Goal: Obtain resource: Obtain resource

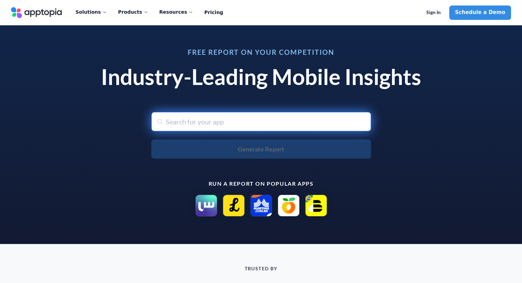
click at [218, 124] on input "text" at bounding box center [261, 121] width 220 height 19
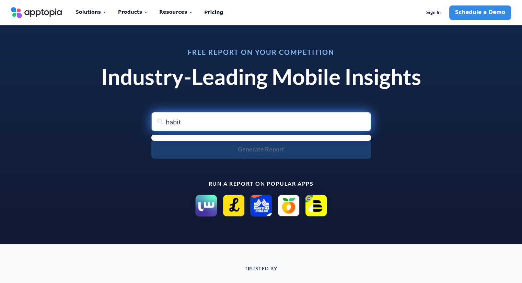
type input "habit"
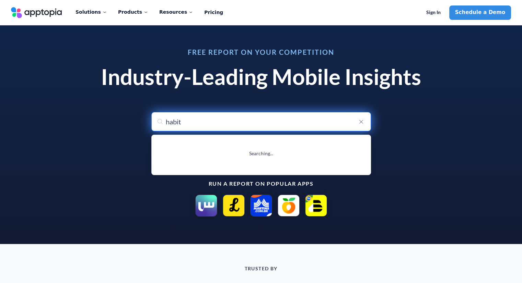
type input "habit Tracker"
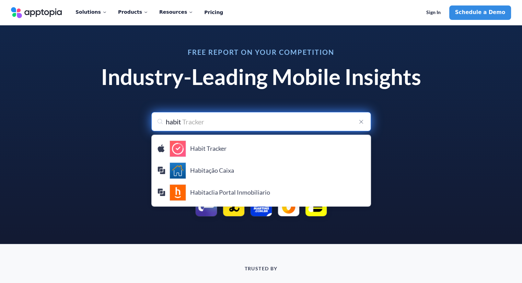
type input "habit t"
type input "habit tracker"
type input "habit trac"
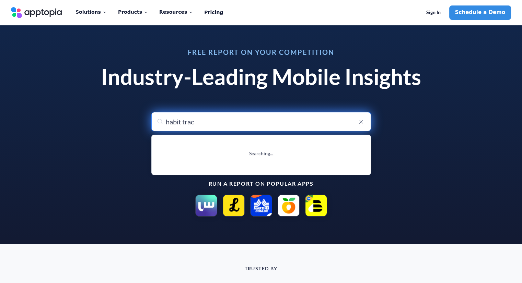
type input "habit tracker"
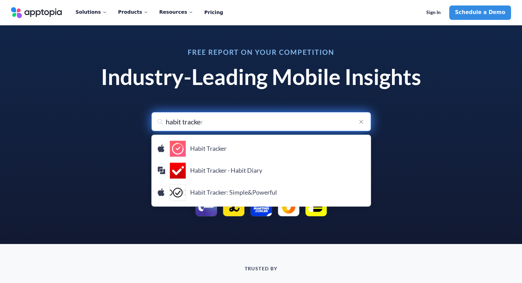
type input "habit tracker"
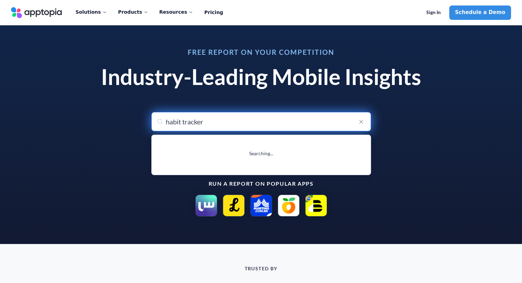
type input "habit tracker"
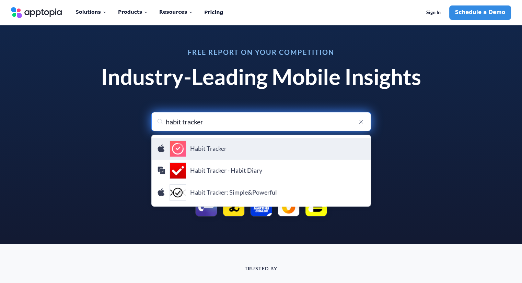
click at [225, 149] on h4 "Habit Tracker" at bounding box center [277, 149] width 175 height 8
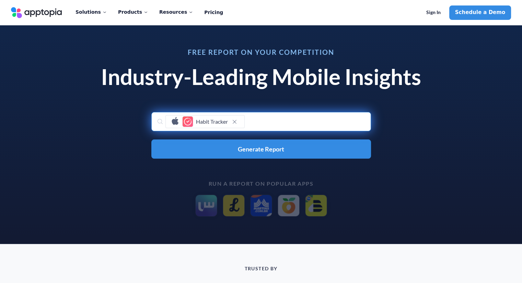
click at [270, 116] on div "Habit Tracker" at bounding box center [261, 121] width 220 height 19
click at [267, 123] on div "Habit Tracker" at bounding box center [261, 121] width 220 height 19
click at [240, 126] on div "Habit Tracker" at bounding box center [204, 121] width 79 height 13
click at [265, 121] on div "Habit Tracker" at bounding box center [261, 121] width 220 height 19
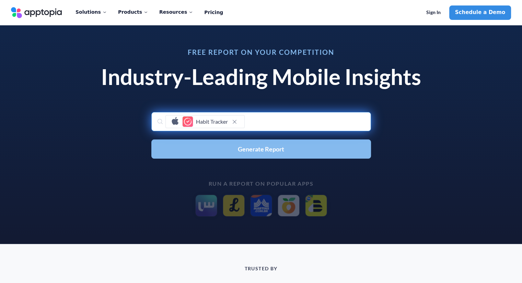
click at [257, 147] on span "Generate Report" at bounding box center [261, 149] width 46 height 6
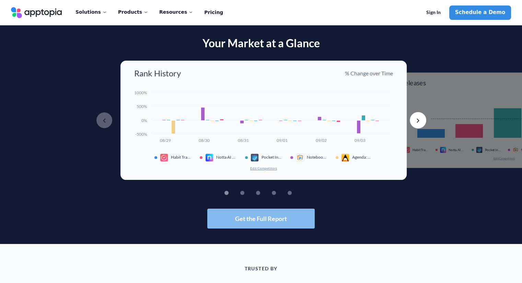
scroll to position [34, 0]
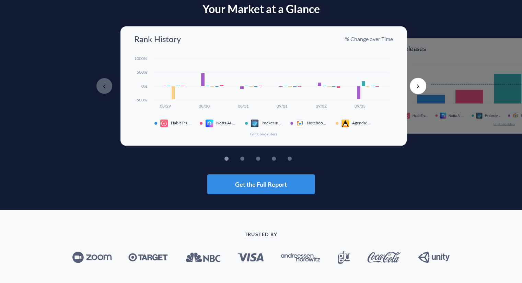
click at [357, 96] on rect at bounding box center [359, 92] width 4 height 13
click at [414, 86] on button "Next" at bounding box center [418, 86] width 16 height 16
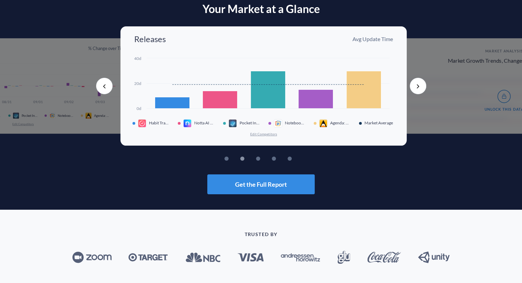
click at [420, 81] on button "Next" at bounding box center [418, 86] width 16 height 16
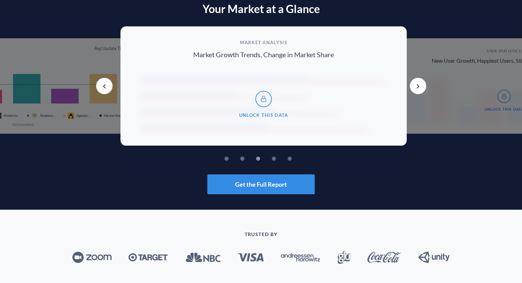
click at [420, 81] on button "Next" at bounding box center [418, 86] width 16 height 16
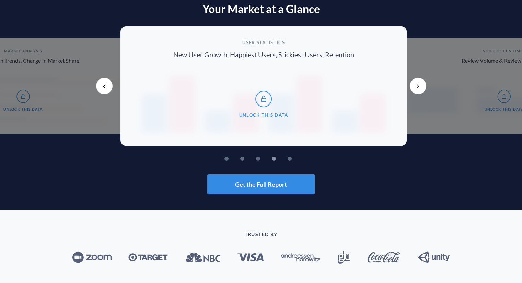
click at [420, 81] on button "Next" at bounding box center [418, 86] width 16 height 16
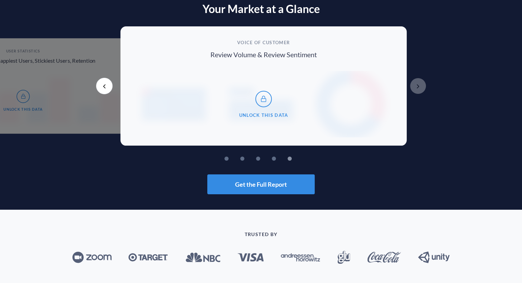
click at [420, 81] on button "Next" at bounding box center [418, 86] width 16 height 16
